Goal: Information Seeking & Learning: Find specific page/section

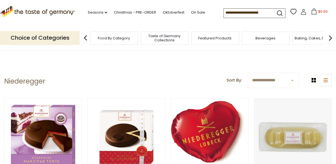
click at [245, 15] on input at bounding box center [247, 13] width 47 height 8
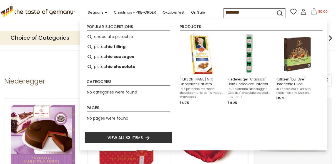
type input "*********"
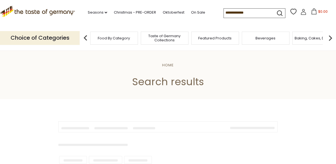
type input "*********"
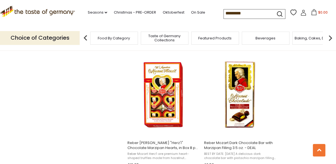
scroll to position [459, 0]
